Goal: Use online tool/utility: Utilize a website feature to perform a specific function

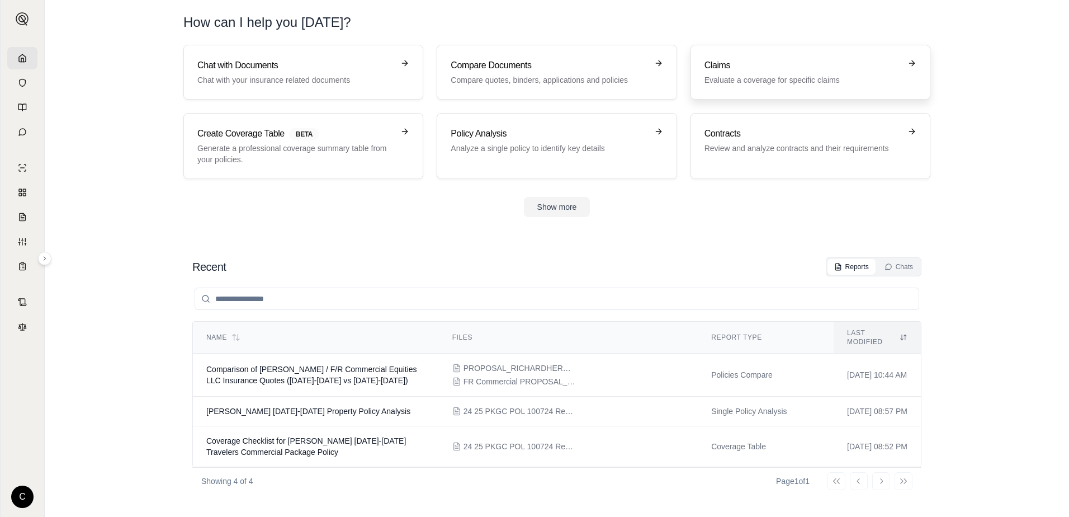
click at [752, 78] on p "Evaluate a coverage for specific claims" at bounding box center [802, 79] width 196 height 11
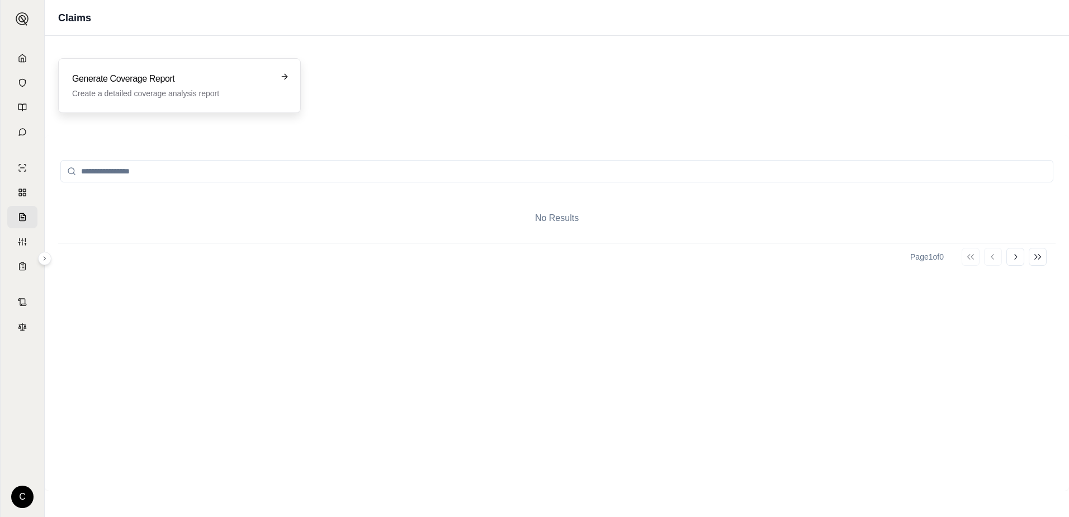
click at [196, 87] on div "Generate Coverage Report Create a detailed coverage analysis report" at bounding box center [171, 85] width 199 height 27
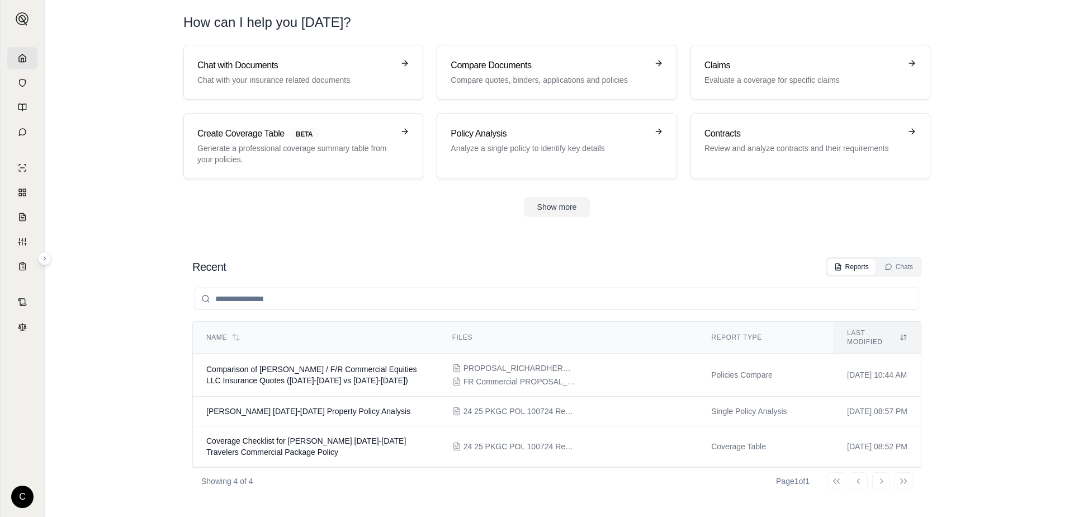
click at [245, 297] on input "search" at bounding box center [557, 298] width 724 height 22
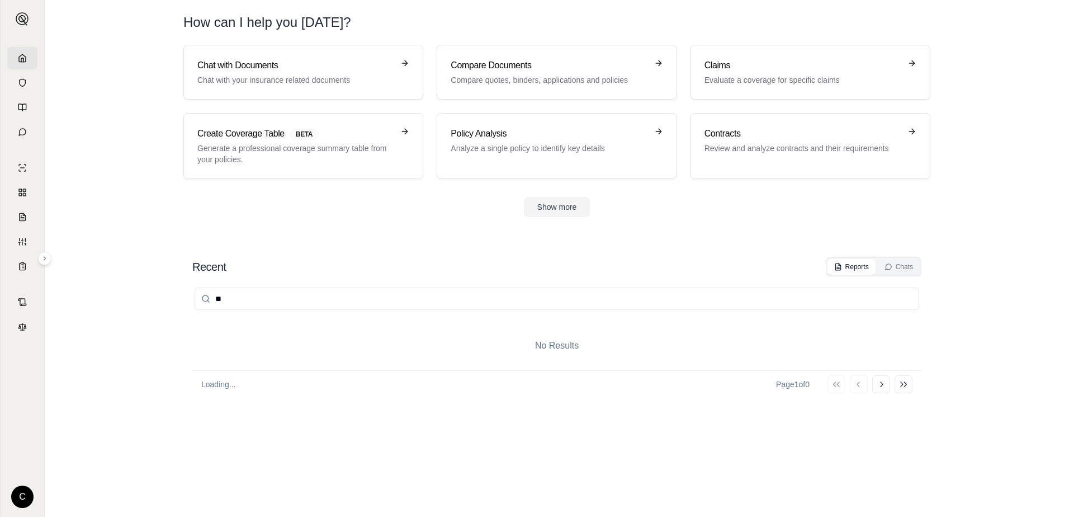
type input "*"
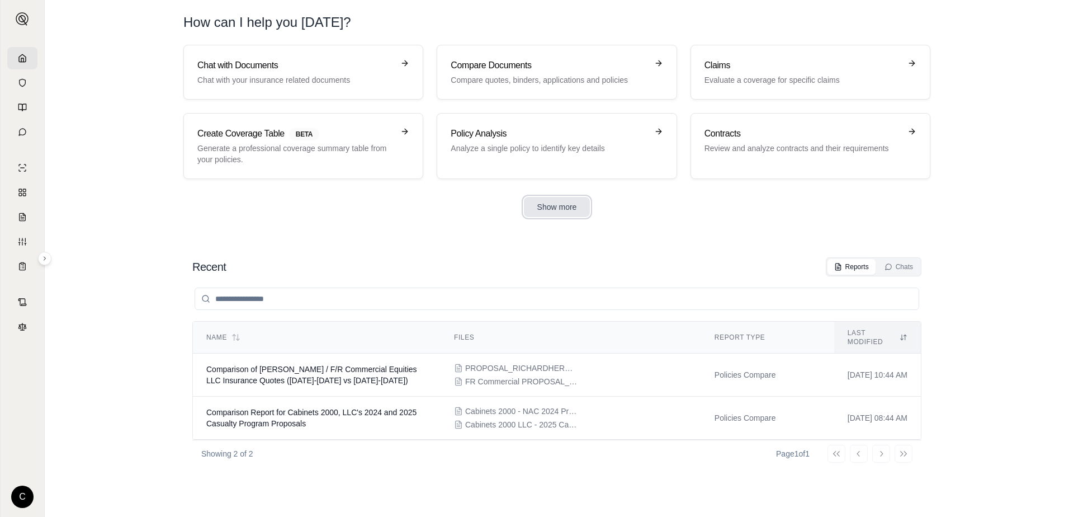
click at [553, 206] on button "Show more" at bounding box center [557, 207] width 67 height 20
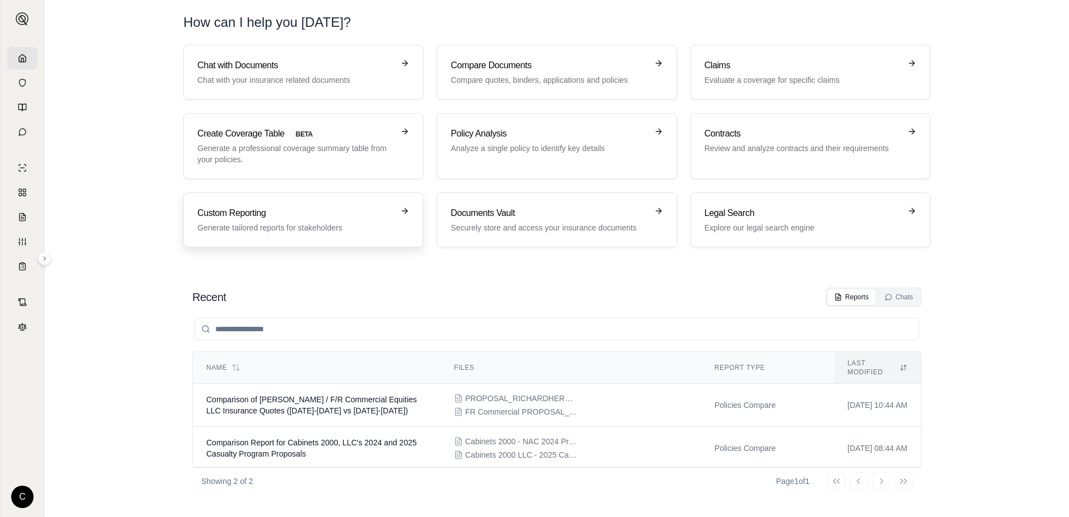
click at [218, 221] on div "Custom Reporting Generate tailored reports for stakeholders" at bounding box center [295, 219] width 196 height 27
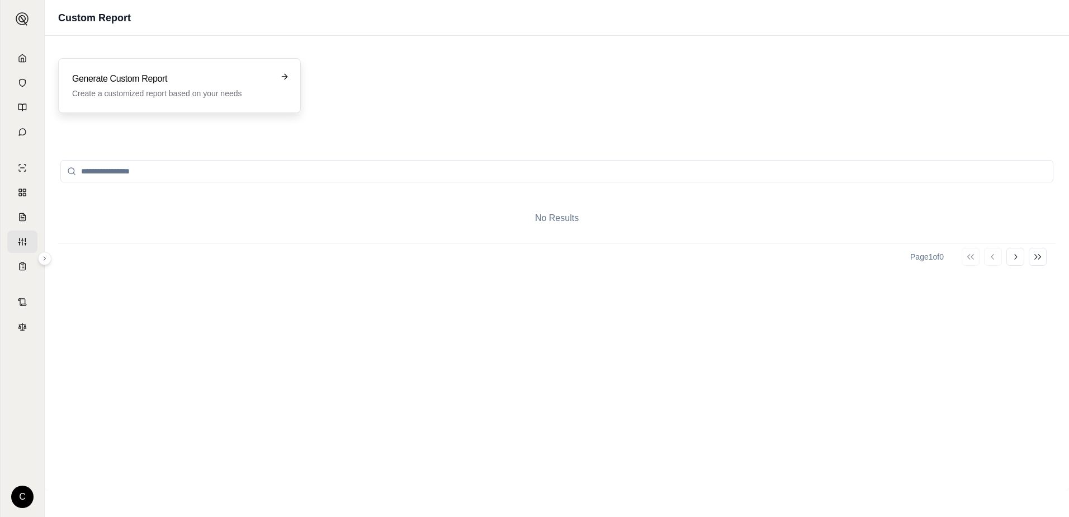
click at [136, 90] on p "Create a customized report based on your needs" at bounding box center [171, 93] width 199 height 11
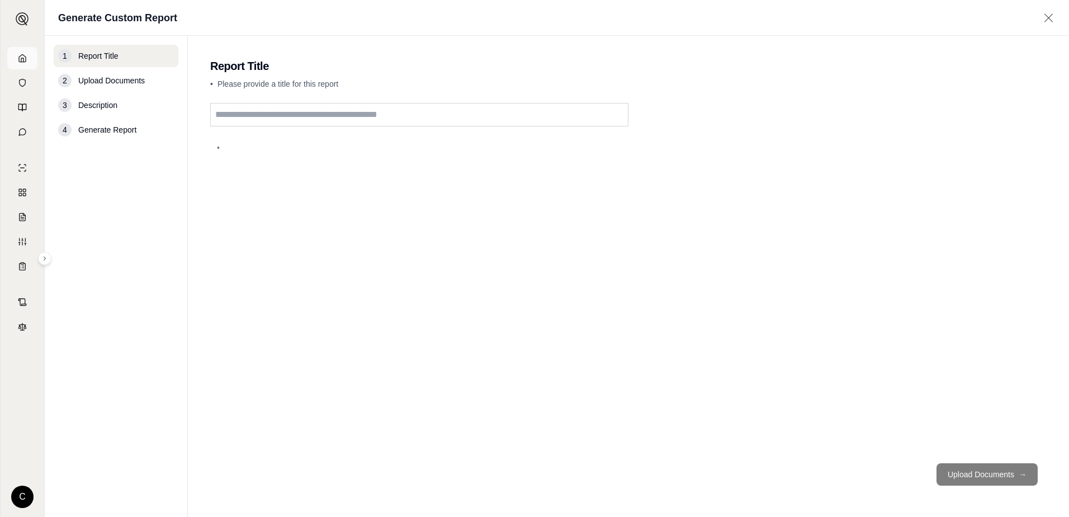
click at [29, 63] on link at bounding box center [22, 58] width 30 height 22
